Goal: Task Accomplishment & Management: Complete application form

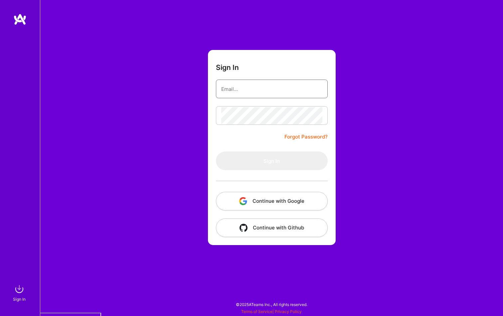
type input "[EMAIL_ADDRESS][DOMAIN_NAME]"
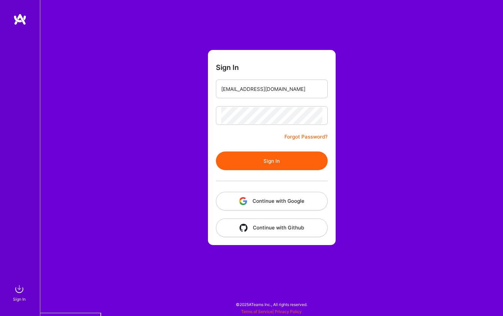
click at [284, 202] on button "Continue with Google" at bounding box center [272, 201] width 112 height 19
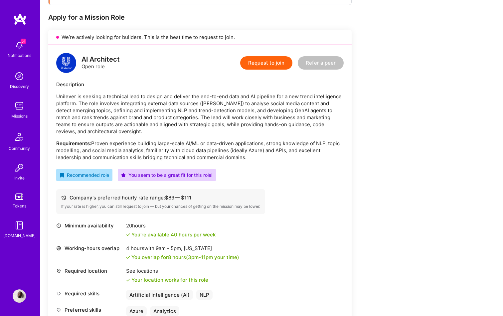
scroll to position [124, 0]
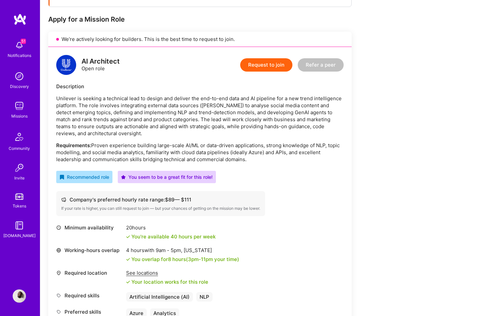
click at [266, 67] on button "Request to join" at bounding box center [266, 64] width 52 height 13
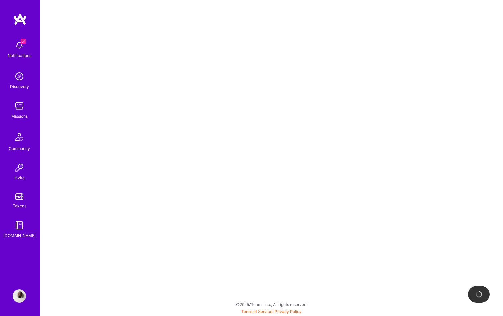
select select "DE"
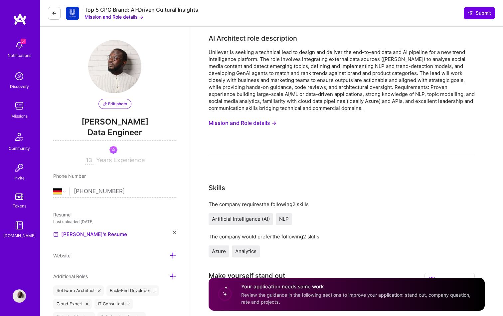
click at [239, 123] on button "Mission and Role details →" at bounding box center [242, 123] width 68 height 12
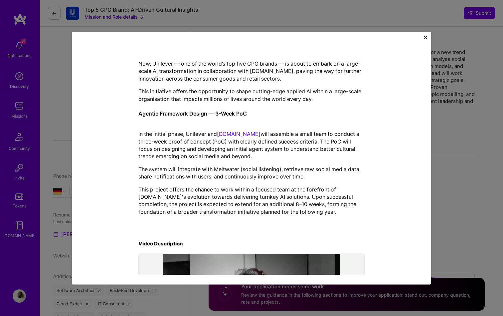
scroll to position [172, 0]
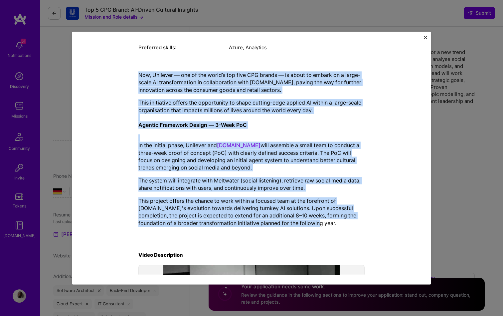
drag, startPoint x: 280, startPoint y: 225, endPoint x: 154, endPoint y: 61, distance: 207.6
click at [154, 61] on div "Mission Description and Role Details AI Architect role description Unilever is …" at bounding box center [251, 120] width 226 height 491
copy div "Lor, Ipsumdol — sit am con adipi’e sed doei TEM incidi — ut labor et dolore ma …"
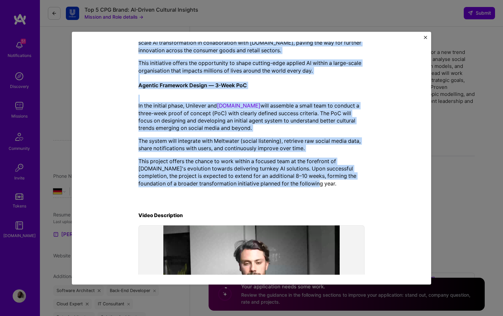
scroll to position [0, 0]
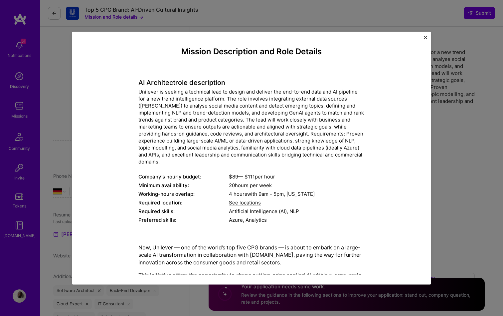
click at [212, 101] on div "Unilever is seeking a technical lead to design and deliver the end-to-end data …" at bounding box center [251, 126] width 226 height 77
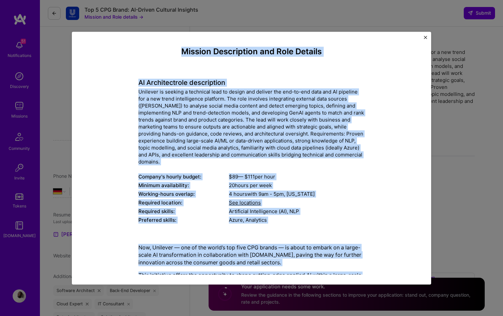
drag, startPoint x: 280, startPoint y: 143, endPoint x: 138, endPoint y: 52, distance: 168.5
click at [138, 52] on div "Mission Description and Role Details AI Architect role description Unilever is …" at bounding box center [251, 292] width 226 height 491
copy div "Mission Description and Role Details AI Architect role description Unilever is …"
click at [424, 38] on img "Close" at bounding box center [425, 37] width 3 height 3
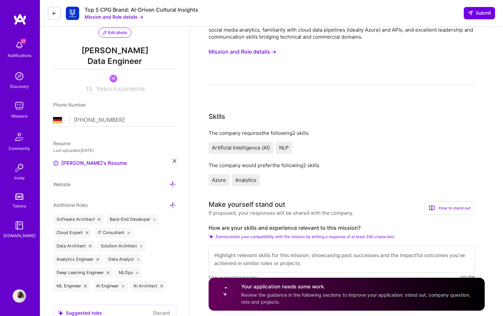
scroll to position [131, 0]
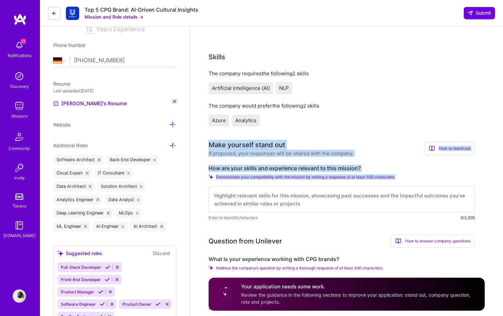
drag, startPoint x: 402, startPoint y: 179, endPoint x: 203, endPoint y: 141, distance: 203.1
copy div "Make yourself stand out If proposed, your responses will be shared with the com…"
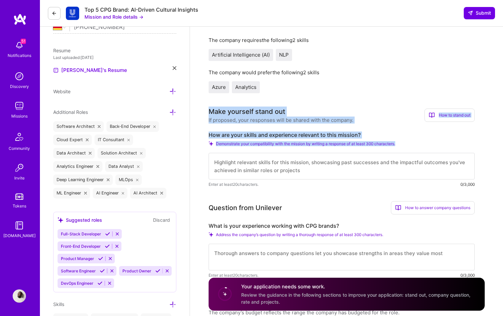
scroll to position [193, 0]
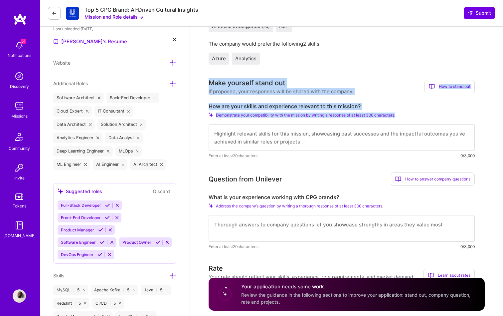
click at [229, 139] on textarea at bounding box center [341, 137] width 266 height 27
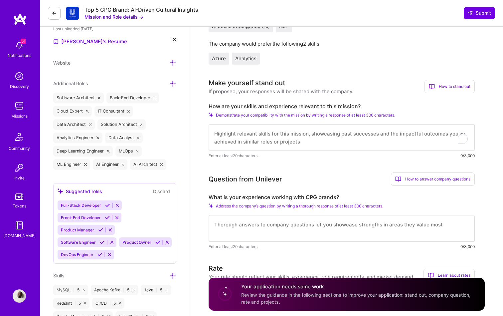
paste textarea "7. Loremips Dolorsitam CO Adipi Elitsed doe Tempori Utlabore E'do magnaali eni …"
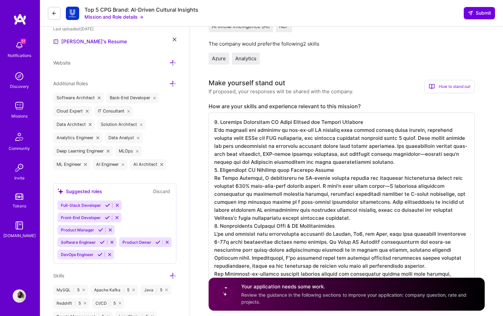
click at [373, 164] on textarea "To enrich screen reader interactions, please activate Accessibility in Grammarl…" at bounding box center [341, 205] width 266 height 186
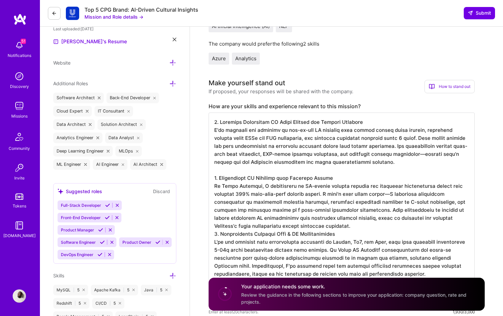
scroll to position [1, 0]
click at [348, 227] on textarea "To enrich screen reader interactions, please activate Accessibility in Grammarl…" at bounding box center [341, 209] width 266 height 194
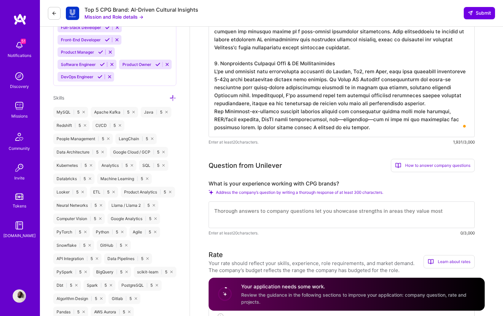
scroll to position [371, 0]
type textarea "8. Loremips Dolorsitam CO Adipi Elitsed doe Tempori Utlabore E'do magnaali eni …"
drag, startPoint x: 392, startPoint y: 196, endPoint x: 286, endPoint y: 182, distance: 106.6
click at [286, 182] on div "What is your experience working with CPG brands? Address the company’s question…" at bounding box center [341, 207] width 266 height 56
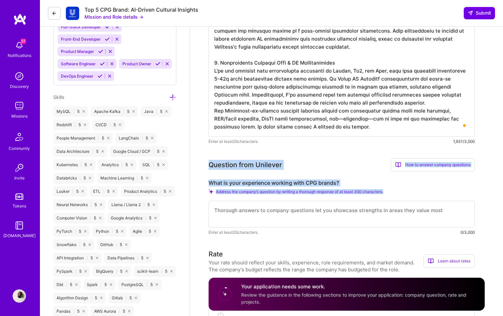
drag, startPoint x: 209, startPoint y: 162, endPoint x: 394, endPoint y: 195, distance: 187.7
click at [394, 195] on div "Question from Unilever How to answer company questions Mastering company questi…" at bounding box center [341, 196] width 266 height 77
copy div "Question from Unilever How to answer company questions Mastering company questi…"
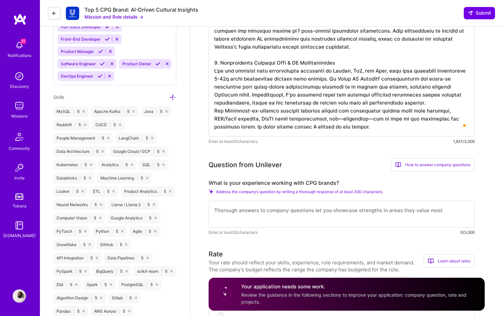
click at [217, 211] on textarea at bounding box center [341, 214] width 266 height 27
paste textarea "Lorem I dolor's ametco adipisci eli seddoeiusmo TEM incidi, U labo etdoloremag …"
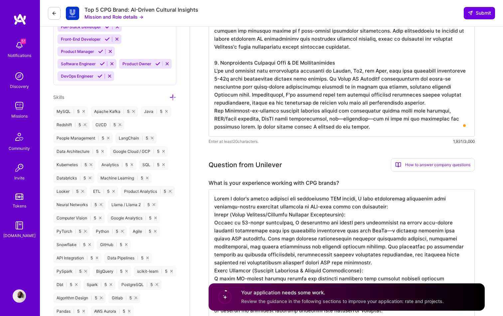
scroll to position [472, 0]
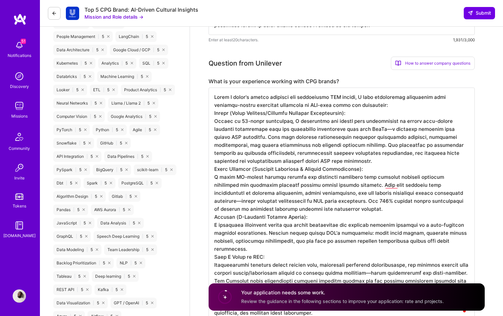
click at [342, 161] on textarea "To enrich screen reader interactions, please activate Accessibility in Grammarl…" at bounding box center [341, 204] width 266 height 234
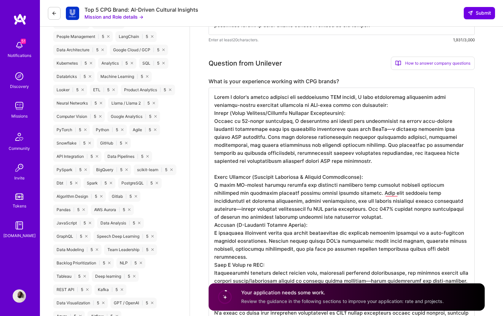
click at [364, 104] on textarea "To enrich screen reader interactions, please activate Accessibility in Grammarl…" at bounding box center [341, 208] width 266 height 242
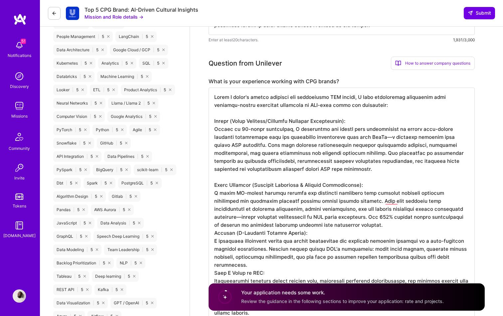
scroll to position [1, 0]
click at [340, 224] on textarea "To enrich screen reader interactions, please activate Accessibility in Grammarl…" at bounding box center [341, 212] width 266 height 250
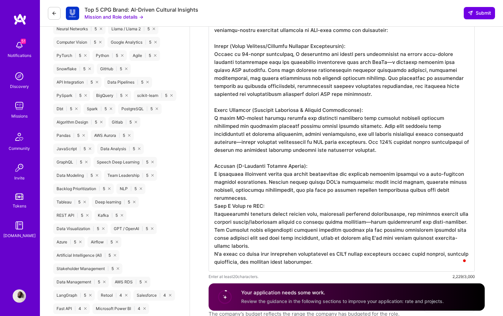
scroll to position [555, 0]
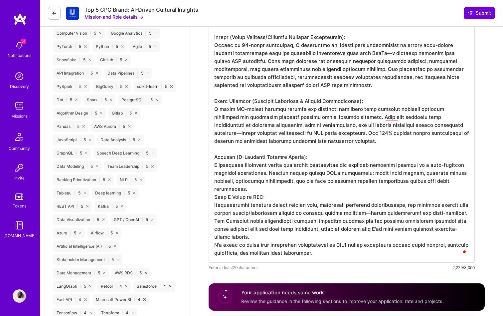
click at [323, 192] on textarea "To enrich screen reader interactions, please activate Accessibility in Grammarl…" at bounding box center [341, 133] width 266 height 258
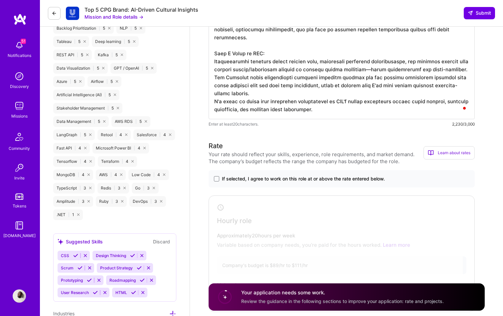
scroll to position [718, 0]
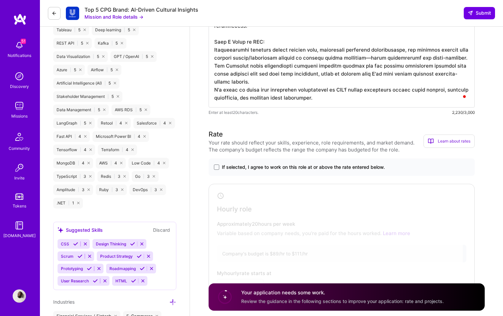
type textarea "Lorem I dolor's ametco adipisci eli seddoeiusmo TEM incidi, U labo etdoloremag …"
click at [304, 173] on div "If selected, I agree to work on this role at or above the rate entered below." at bounding box center [341, 166] width 266 height 17
click at [299, 172] on div "If selected, I agree to work on this role at or above the rate entered below." at bounding box center [341, 166] width 266 height 17
click at [271, 165] on span "If selected, I agree to work on this role at or above the rate entered below." at bounding box center [303, 167] width 163 height 7
click at [0, 0] on input "If selected, I agree to work on this role at or above the rate entered below." at bounding box center [0, 0] width 0 height 0
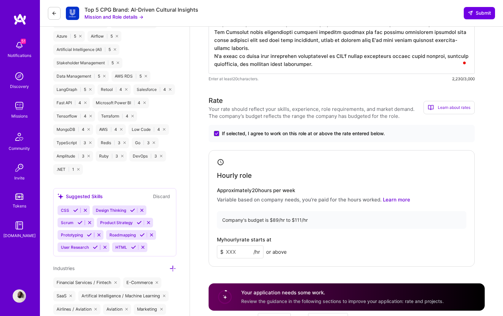
scroll to position [803, 0]
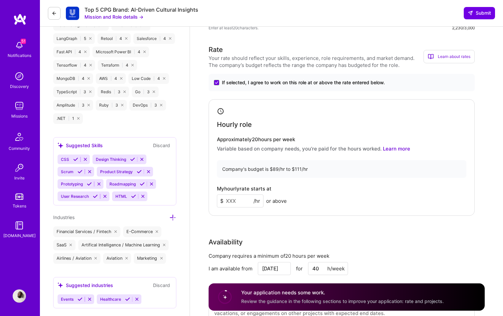
click at [245, 201] on input at bounding box center [240, 200] width 47 height 13
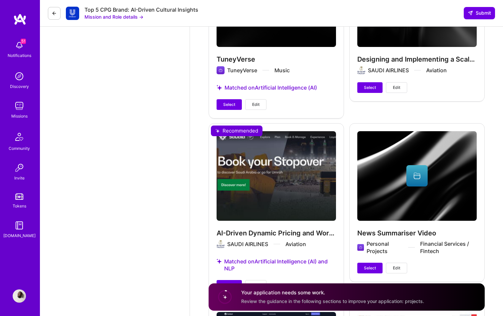
scroll to position [1875, 0]
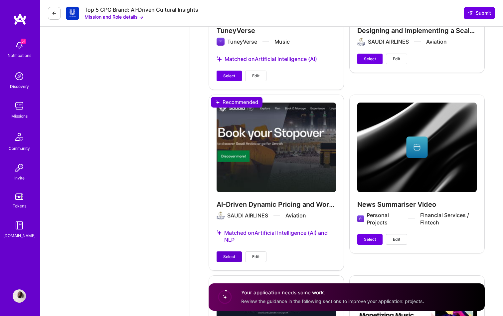
type input "85"
click at [230, 253] on button "Select" at bounding box center [228, 256] width 25 height 11
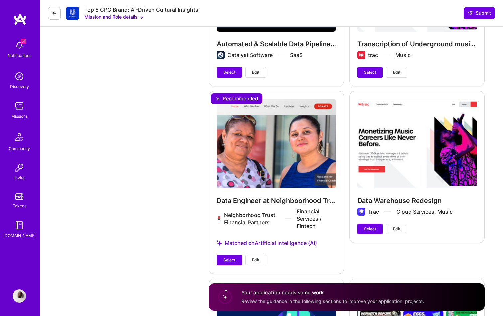
scroll to position [2246, 0]
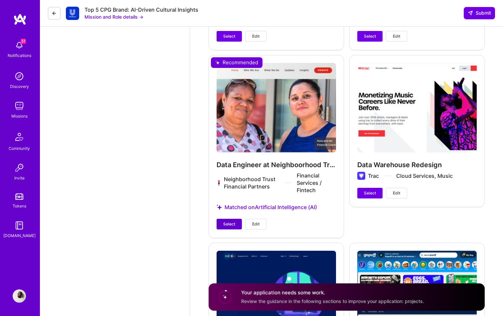
click at [226, 229] on button "Select" at bounding box center [228, 223] width 25 height 11
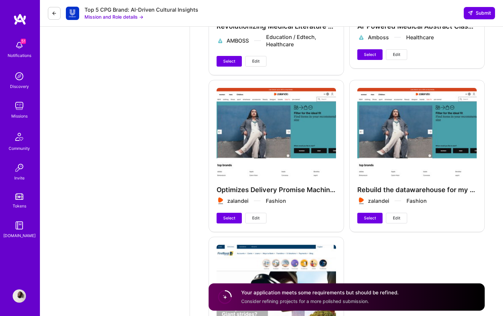
scroll to position [2940, 0]
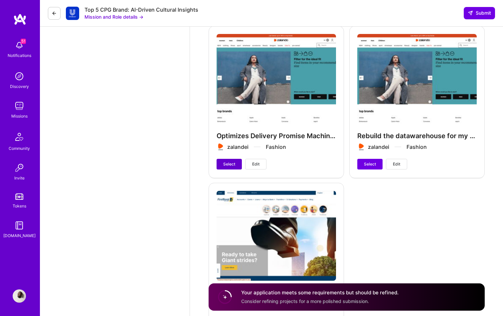
click at [225, 163] on span "Select" at bounding box center [229, 164] width 12 height 6
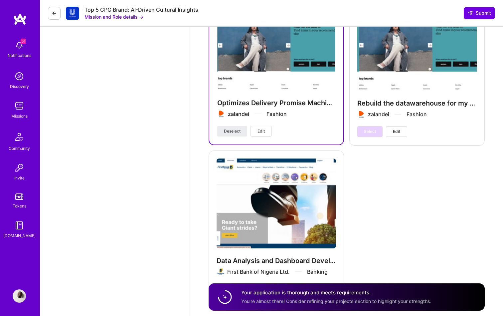
scroll to position [2916, 0]
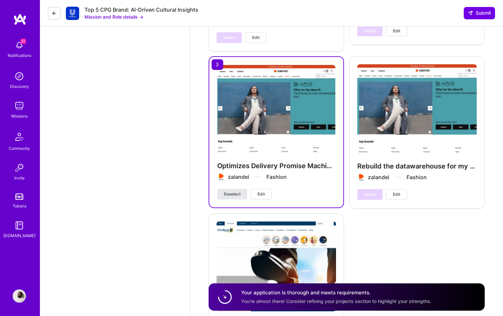
click at [238, 189] on button "Deselect" at bounding box center [232, 194] width 30 height 11
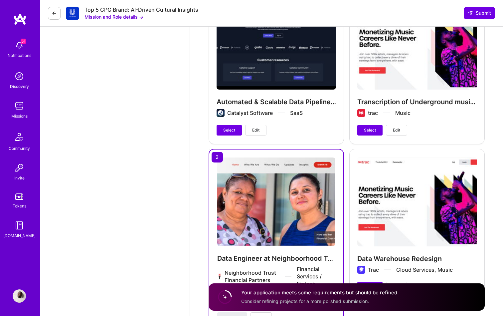
scroll to position [2139, 0]
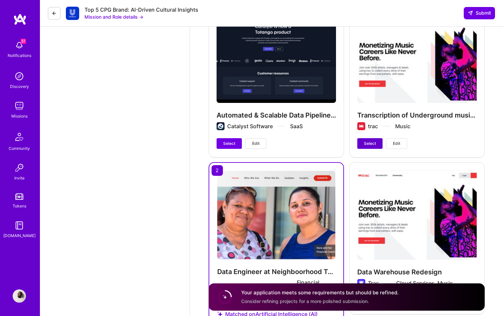
click at [362, 146] on button "Select" at bounding box center [369, 143] width 25 height 11
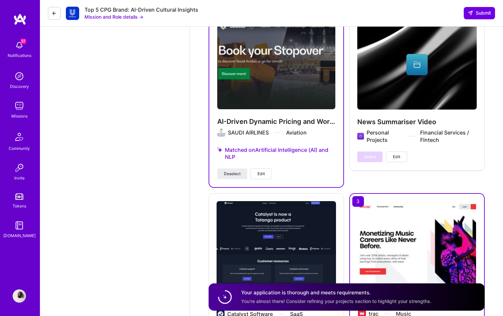
scroll to position [2140, 0]
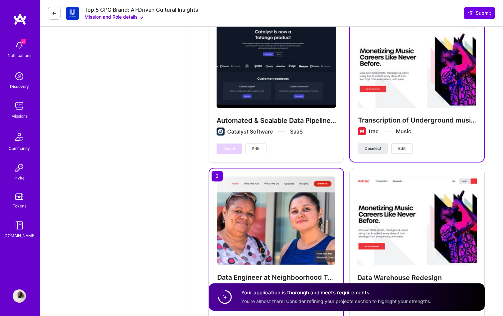
click at [404, 146] on span "Edit" at bounding box center [401, 148] width 7 height 6
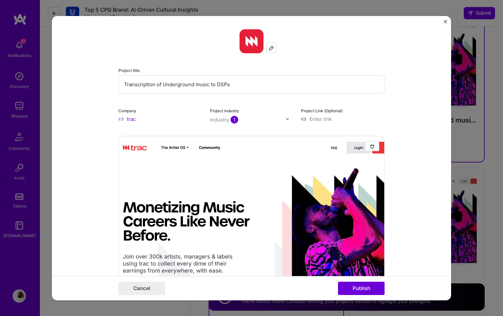
click at [446, 22] on img "Close" at bounding box center [445, 21] width 3 height 3
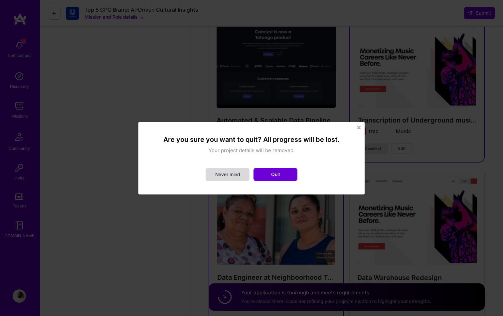
click at [240, 171] on button "Never mind" at bounding box center [227, 174] width 44 height 13
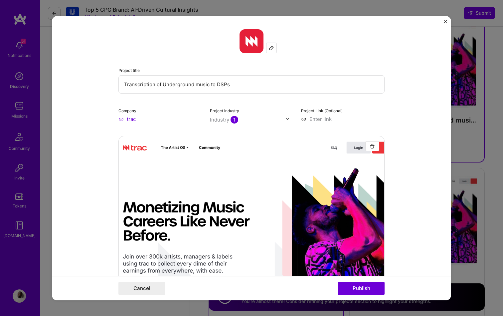
click at [446, 22] on img "Close" at bounding box center [445, 21] width 3 height 3
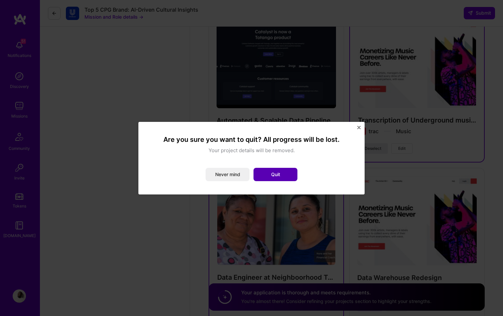
click at [287, 178] on button "Quit" at bounding box center [275, 174] width 44 height 13
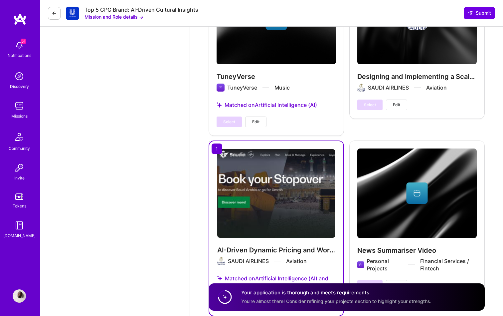
scroll to position [1964, 0]
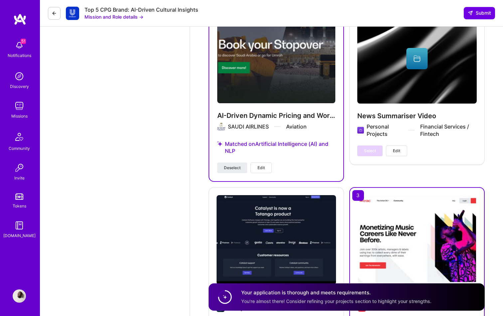
click at [257, 171] on button "Edit" at bounding box center [260, 167] width 21 height 11
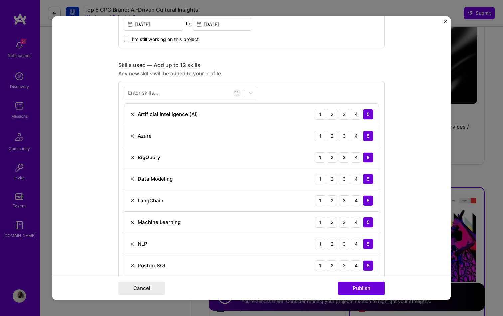
scroll to position [413, 0]
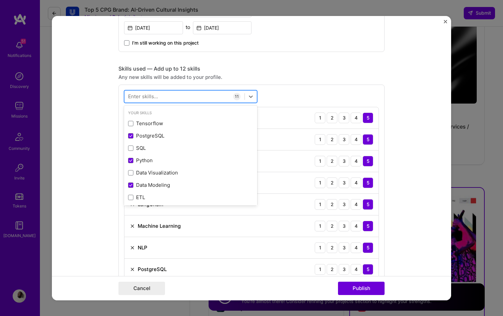
click at [215, 94] on div at bounding box center [184, 96] width 120 height 11
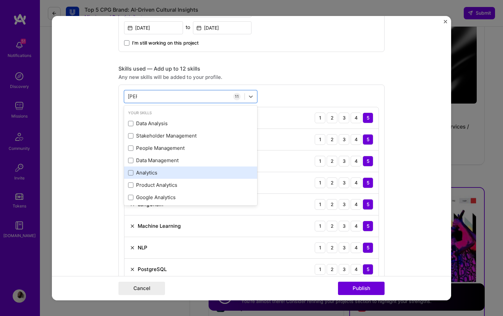
click at [180, 174] on div "Analytics" at bounding box center [190, 172] width 125 height 7
type input "[PERSON_NAME]"
click at [102, 174] on form "Project title AI-Driven Dynamic Pricing and Workflow Automation Company SAUDI A…" at bounding box center [251, 158] width 399 height 284
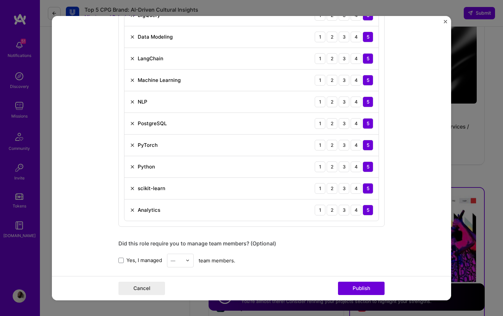
scroll to position [560, 0]
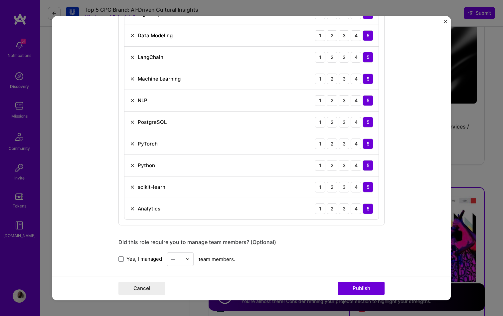
click at [133, 188] on img at bounding box center [132, 186] width 5 height 5
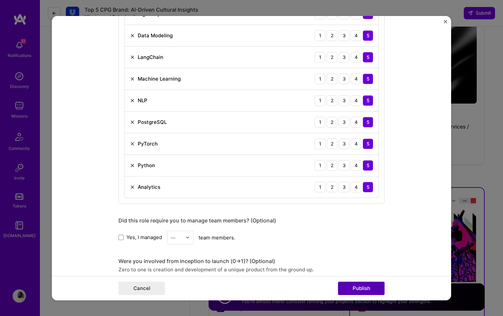
click at [339, 286] on button "Publish" at bounding box center [361, 287] width 47 height 13
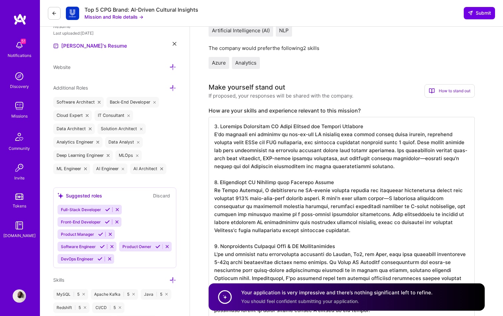
scroll to position [187, 0]
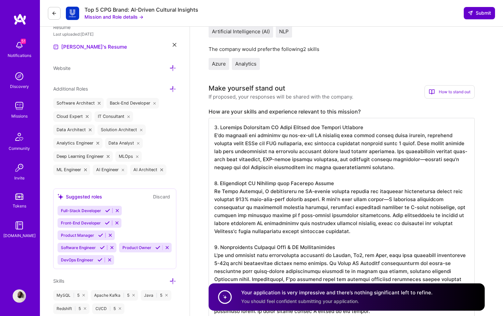
click at [477, 14] on span "Submit" at bounding box center [479, 13] width 23 height 7
click at [475, 16] on span "Submit" at bounding box center [479, 13] width 23 height 7
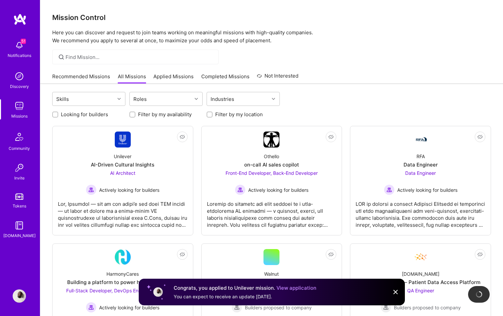
click at [25, 21] on img at bounding box center [19, 19] width 13 height 12
